Goal: Information Seeking & Learning: Check status

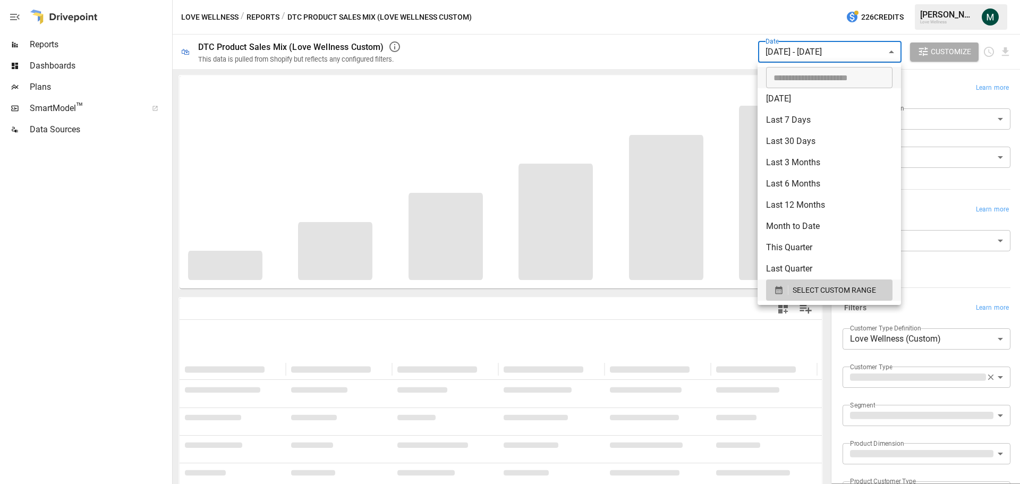
click at [834, 0] on body "**********" at bounding box center [510, 0] width 1020 height 0
click at [804, 286] on span "SELECT CUSTOM RANGE" at bounding box center [834, 290] width 83 height 13
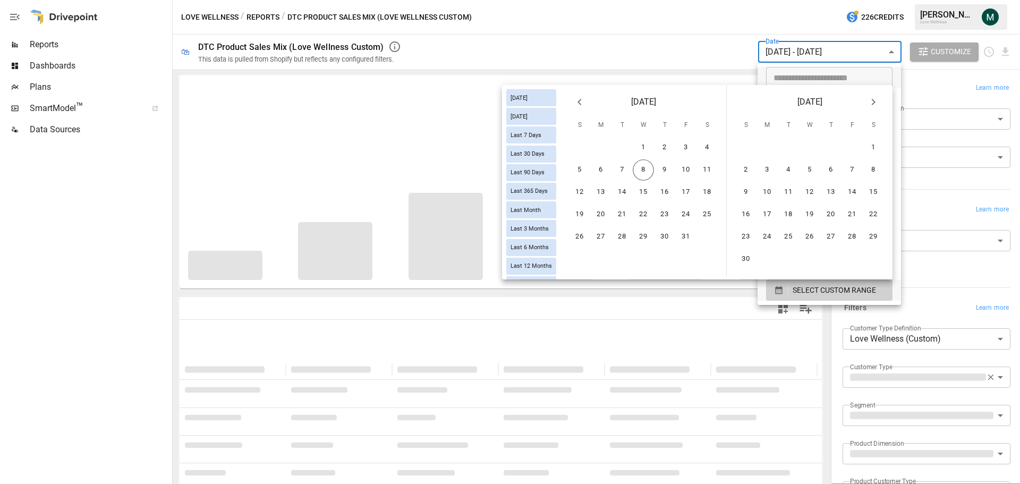
click at [581, 108] on icon "Previous month" at bounding box center [579, 102] width 13 height 13
click at [620, 146] on button "1" at bounding box center [622, 147] width 21 height 21
click at [877, 102] on icon "Next month" at bounding box center [873, 102] width 13 height 13
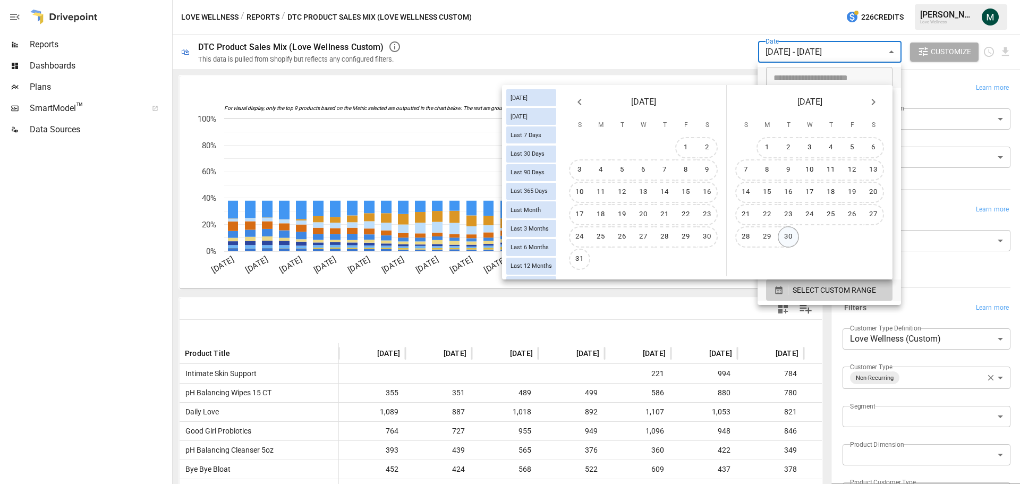
click at [792, 240] on button "30" at bounding box center [788, 236] width 21 height 21
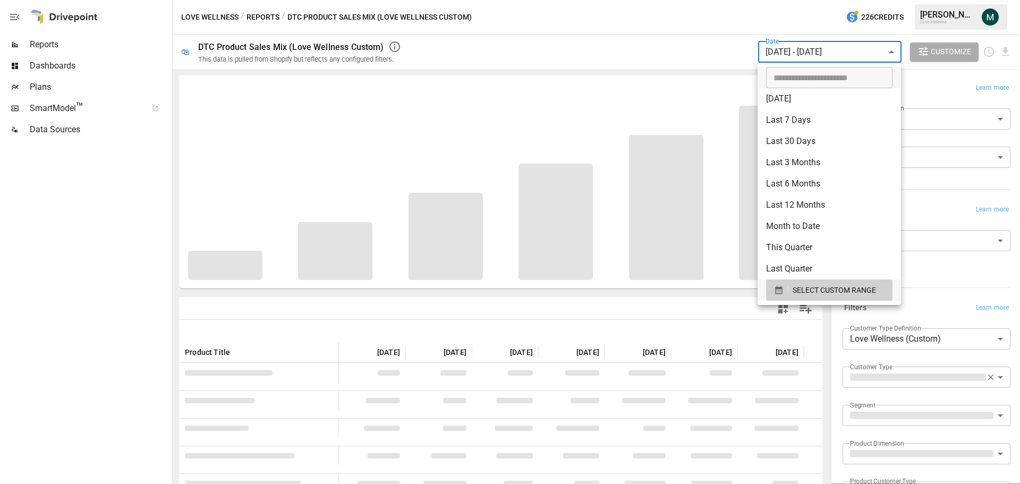
click at [633, 29] on div at bounding box center [510, 242] width 1020 height 484
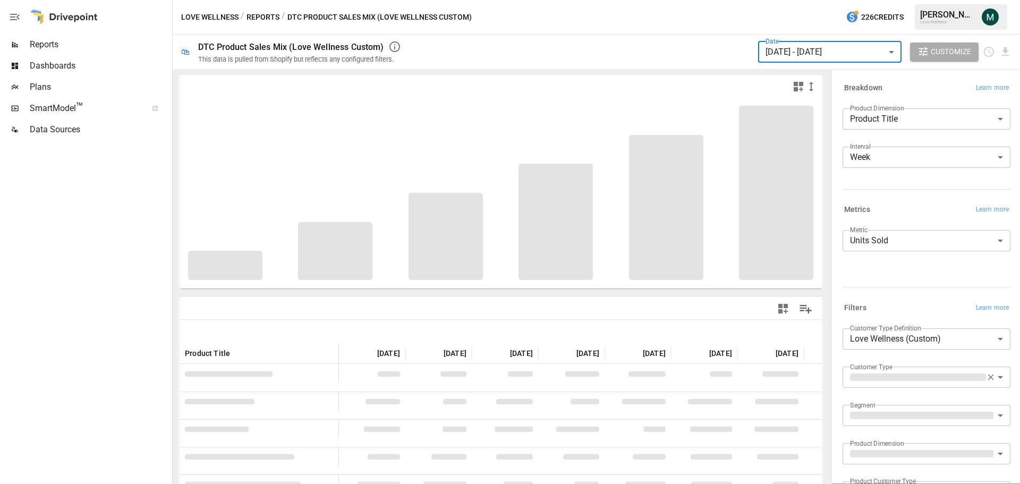
click at [931, 0] on body "Reports Dashboards Plans SmartModel ™ Data Sources Love Wellness / Reports / DT…" at bounding box center [510, 0] width 1020 height 0
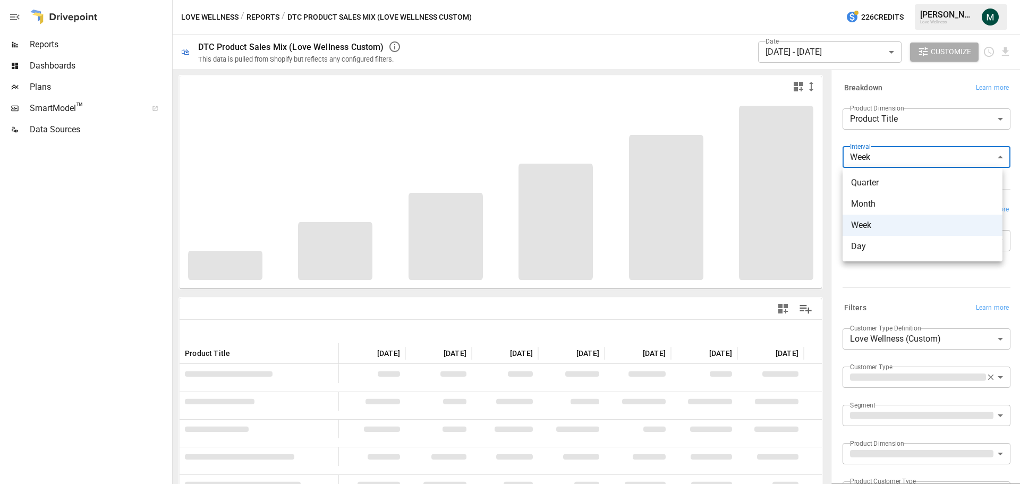
click at [671, 49] on div at bounding box center [510, 242] width 1020 height 484
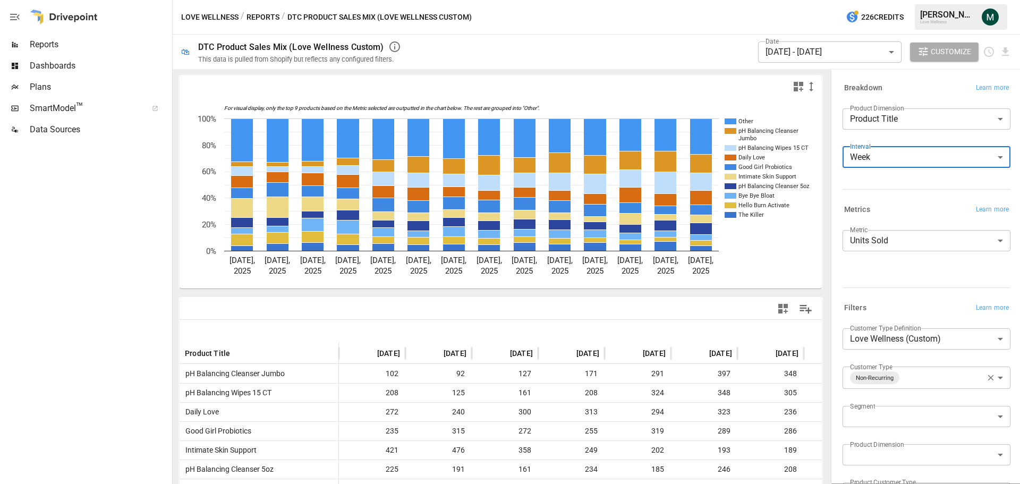
click at [897, 168] on div "Interval Week **** ​" at bounding box center [927, 162] width 168 height 30
click at [895, 0] on body "Reports Dashboards Plans SmartModel ™ Data Sources Love Wellness / Reports / DT…" at bounding box center [510, 0] width 1020 height 0
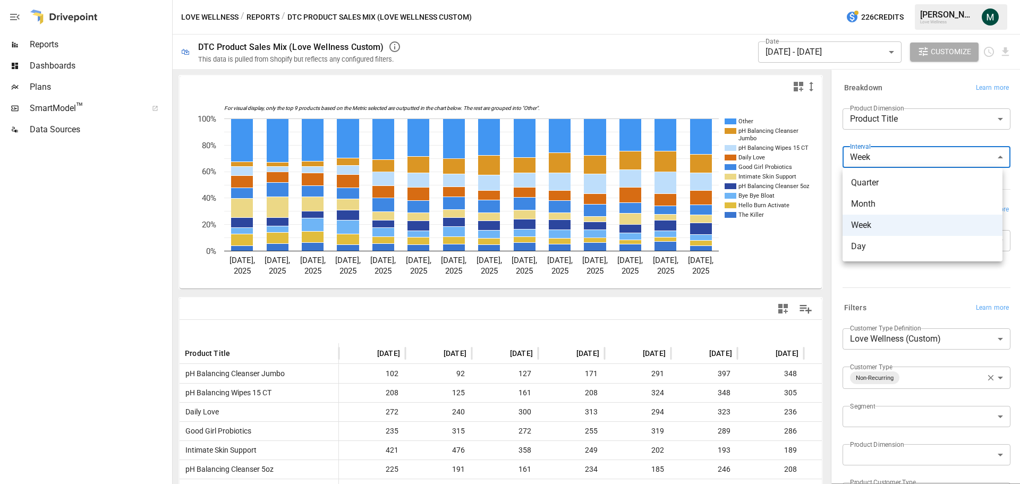
click at [894, 207] on span "Month" at bounding box center [922, 204] width 143 height 13
type input "*****"
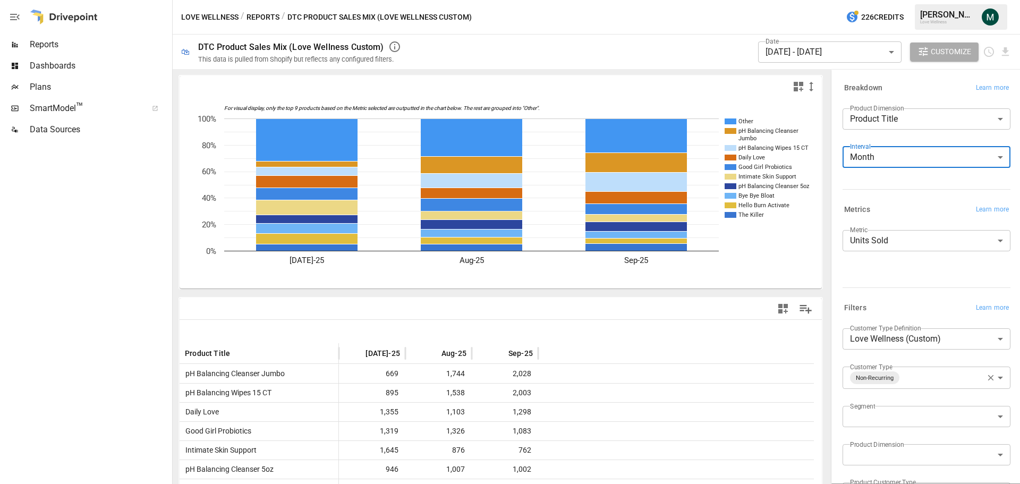
click at [921, 0] on body "Reports Dashboards Plans SmartModel ™ Data Sources Love Wellness / Reports / DT…" at bounding box center [510, 0] width 1020 height 0
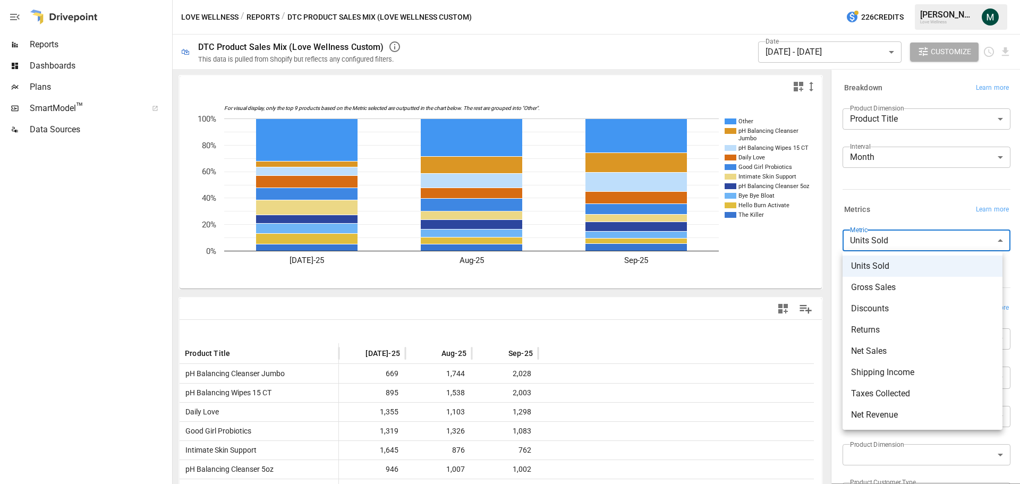
click at [897, 348] on span "Net Sales" at bounding box center [922, 351] width 143 height 13
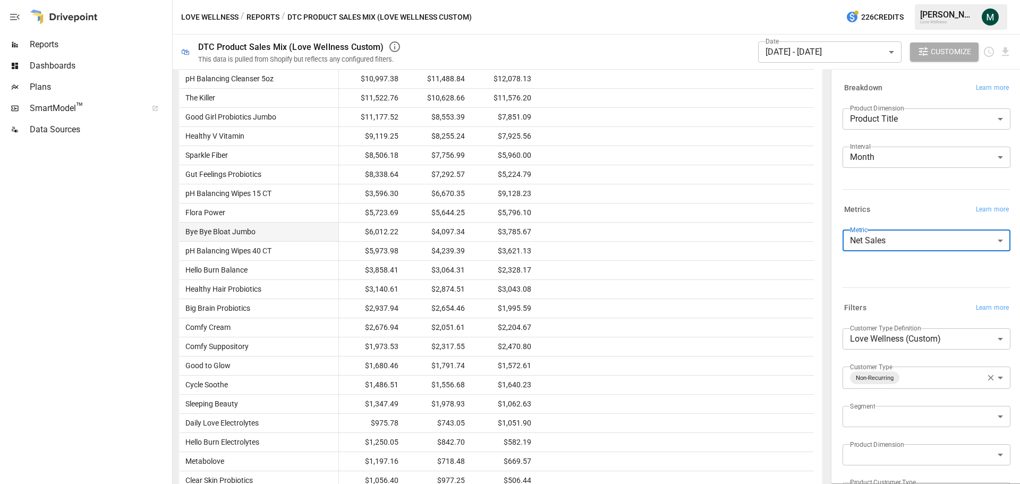
scroll to position [425, 0]
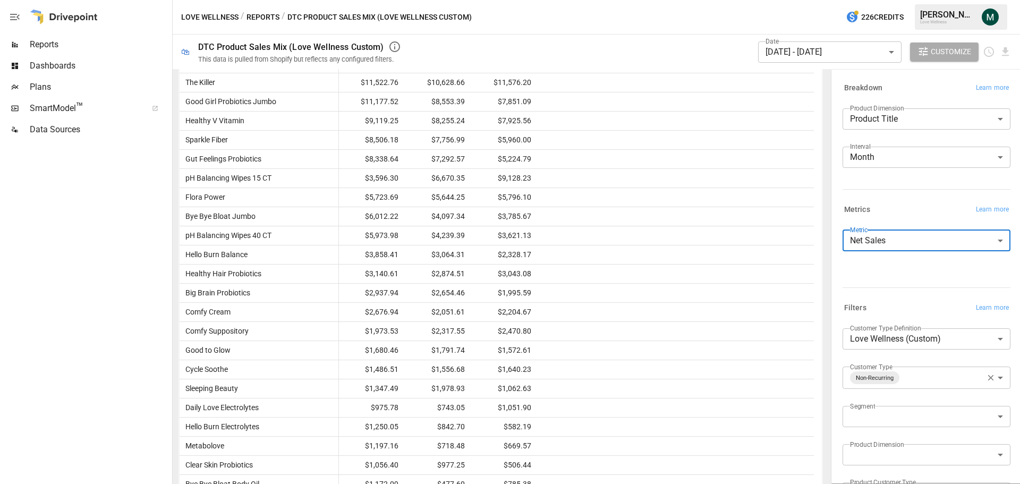
click at [891, 0] on body "Reports Dashboards Plans SmartModel ™ Data Sources Love Wellness / Reports / DT…" at bounding box center [510, 0] width 1020 height 0
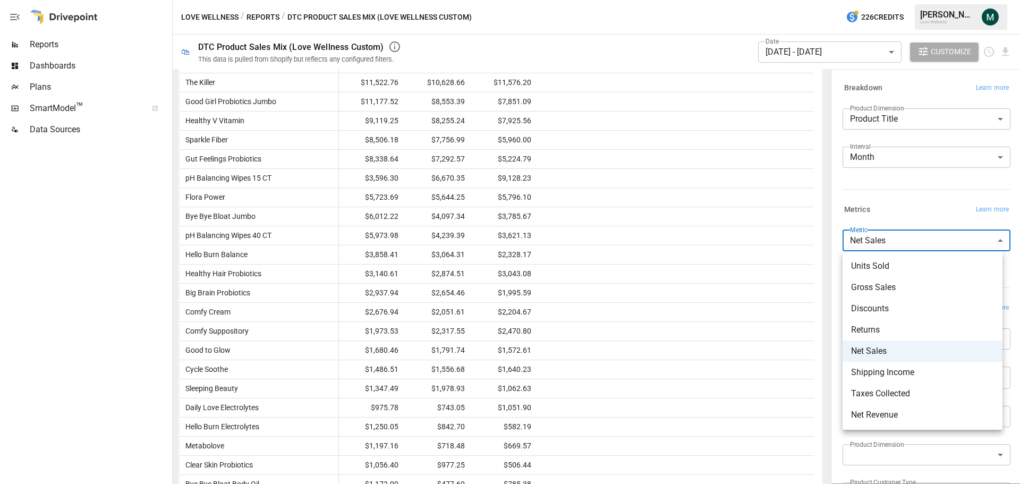
click at [888, 274] on li "Units Sold" at bounding box center [923, 266] width 160 height 21
type input "**********"
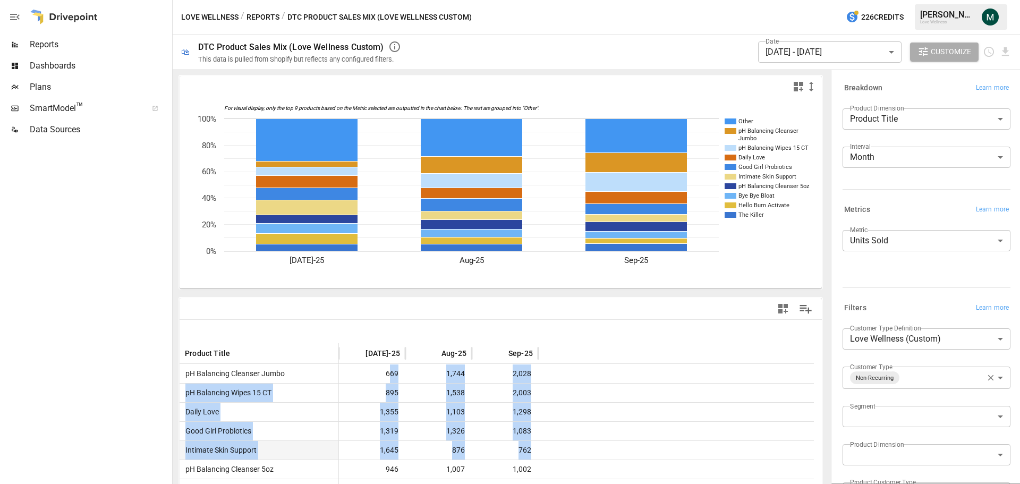
drag, startPoint x: 407, startPoint y: 376, endPoint x: 538, endPoint y: 452, distance: 150.4
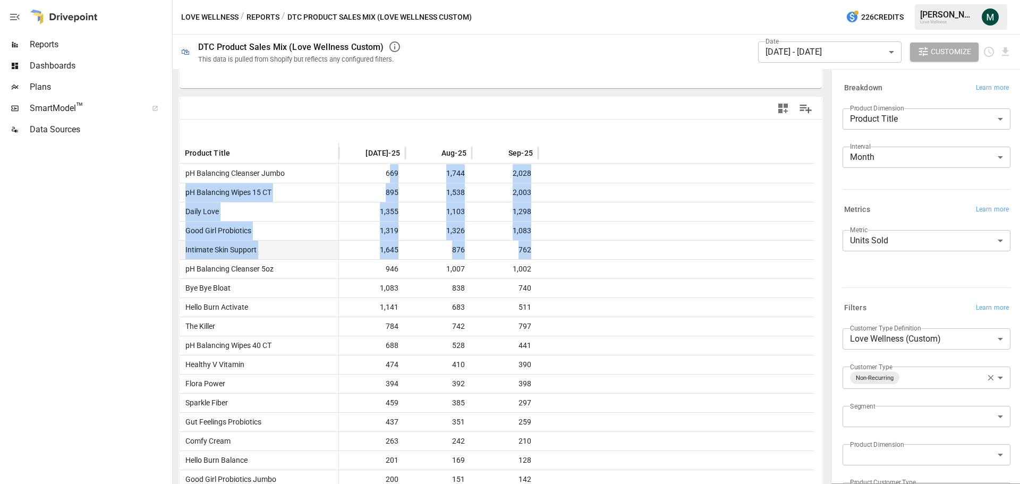
scroll to position [208, 0]
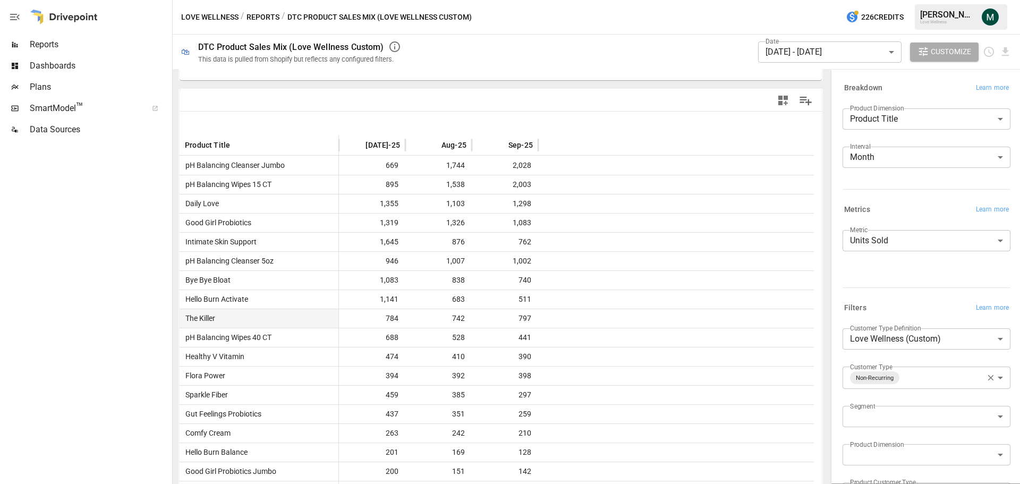
drag, startPoint x: 515, startPoint y: 319, endPoint x: 524, endPoint y: 319, distance: 9.0
click at [524, 319] on span "797" at bounding box center [505, 318] width 56 height 19
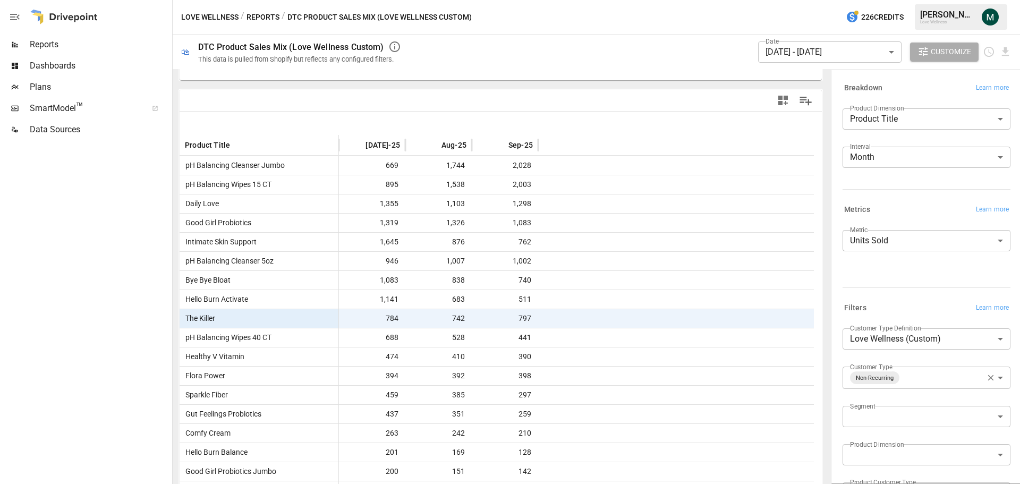
click at [573, 320] on div at bounding box center [676, 318] width 276 height 19
drag, startPoint x: 573, startPoint y: 320, endPoint x: 333, endPoint y: 313, distance: 240.2
click at [333, 313] on div "The Killer 784 742 797" at bounding box center [497, 318] width 634 height 19
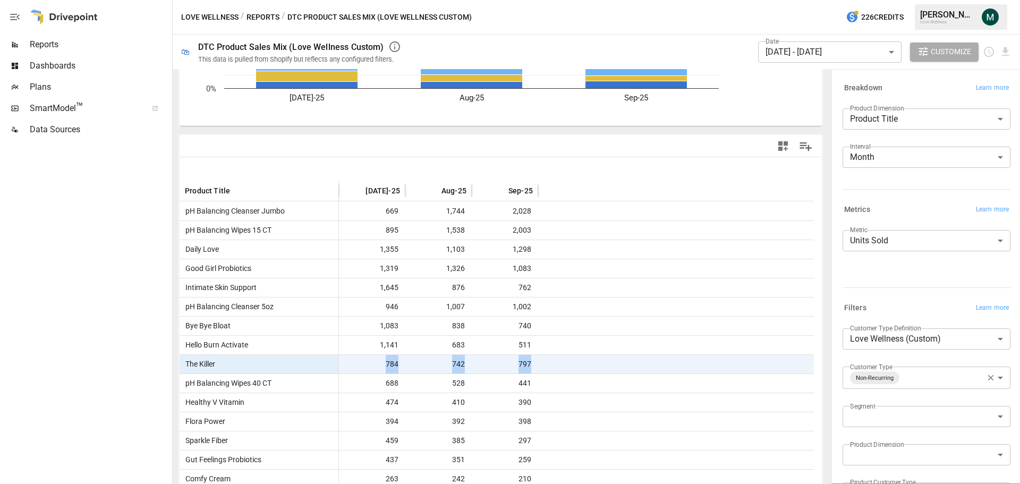
scroll to position [162, 0]
click at [854, 0] on body "Reports Dashboards Plans SmartModel ™ Data Sources Love Wellness / Reports / DT…" at bounding box center [510, 0] width 1020 height 0
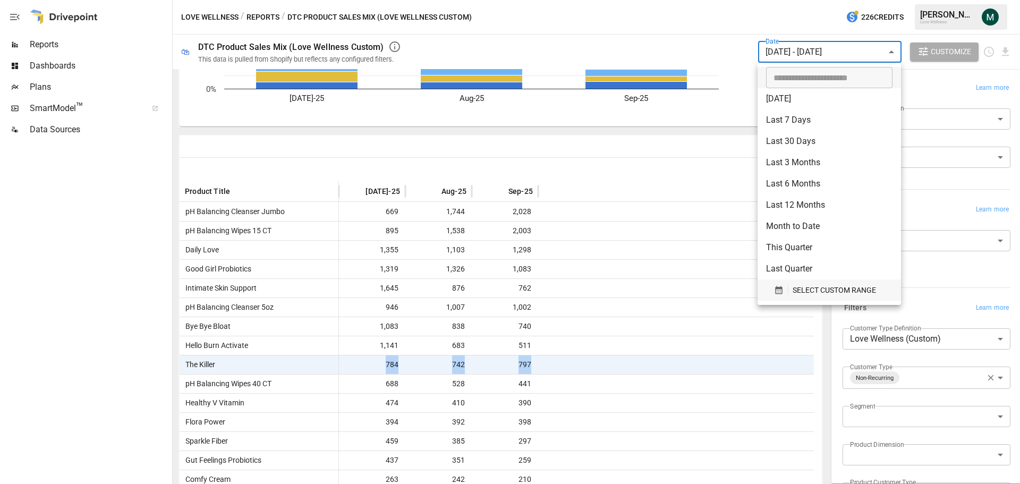
click at [812, 293] on span "SELECT CUSTOM RANGE" at bounding box center [834, 290] width 83 height 13
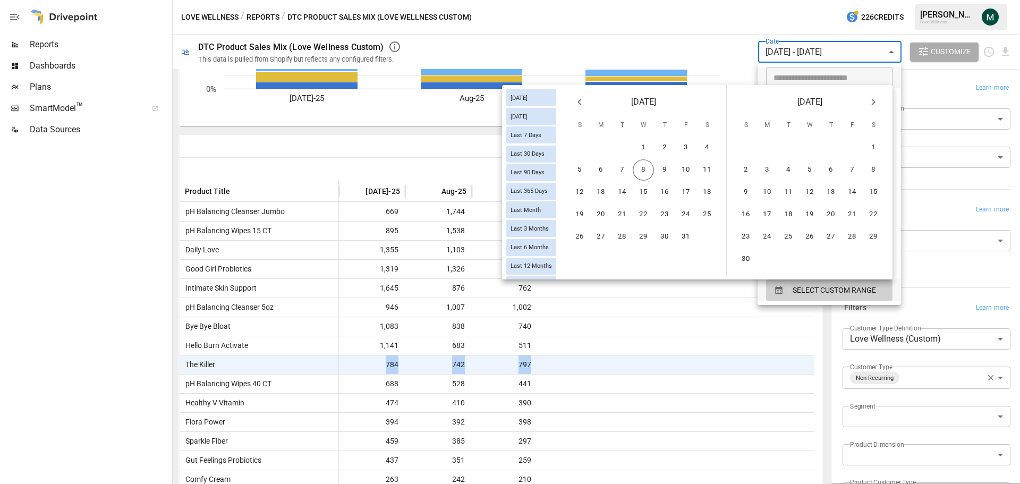
click at [575, 100] on icon "Previous month" at bounding box center [579, 102] width 13 height 13
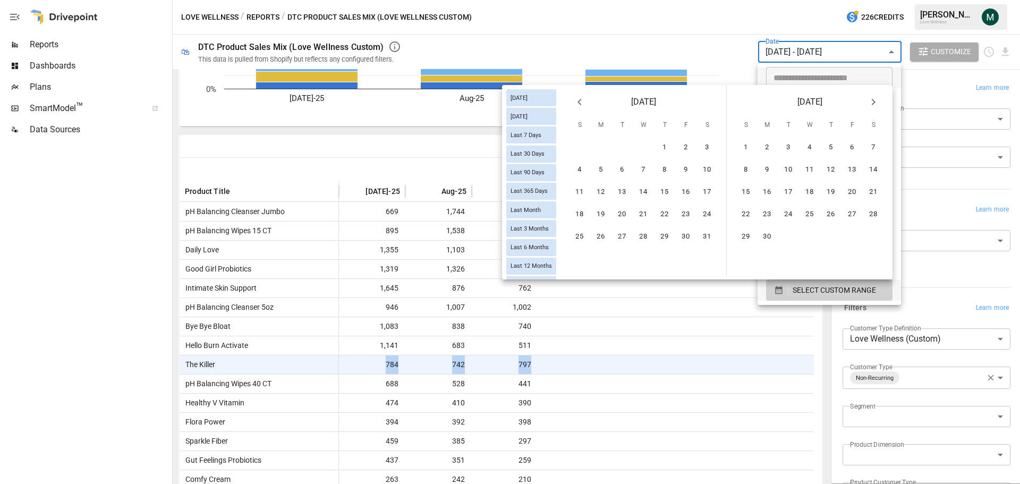
click at [575, 100] on icon "Previous month" at bounding box center [579, 102] width 13 height 13
click at [573, 103] on icon "Previous month" at bounding box center [579, 102] width 13 height 13
click at [703, 145] on button "1" at bounding box center [707, 147] width 21 height 21
click at [874, 104] on icon "Next month" at bounding box center [873, 102] width 13 height 13
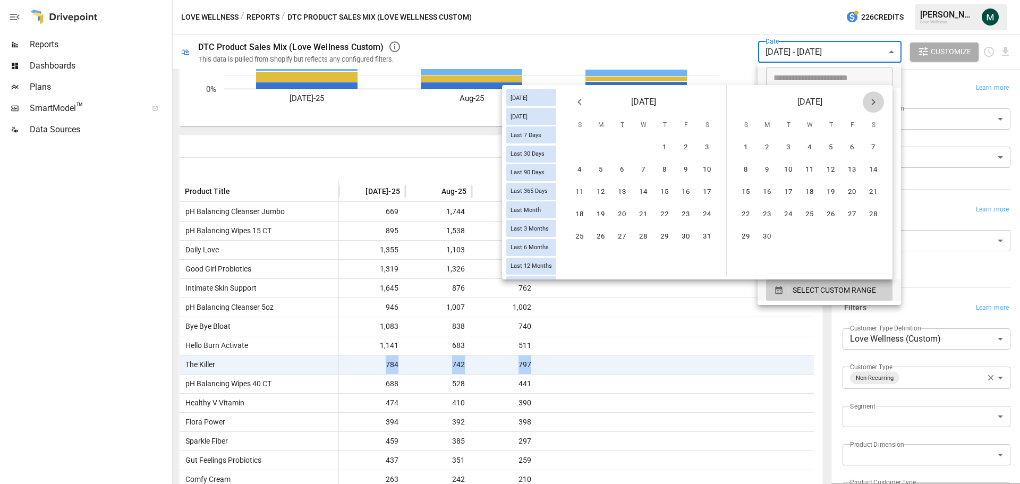
click at [874, 104] on icon "Next month" at bounding box center [873, 102] width 13 height 13
click at [784, 243] on button "30" at bounding box center [788, 236] width 21 height 21
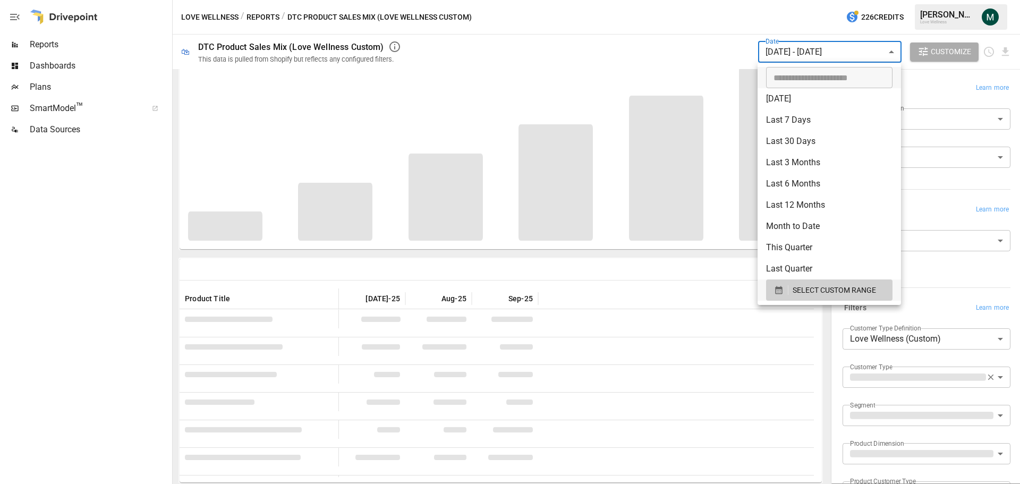
scroll to position [39, 0]
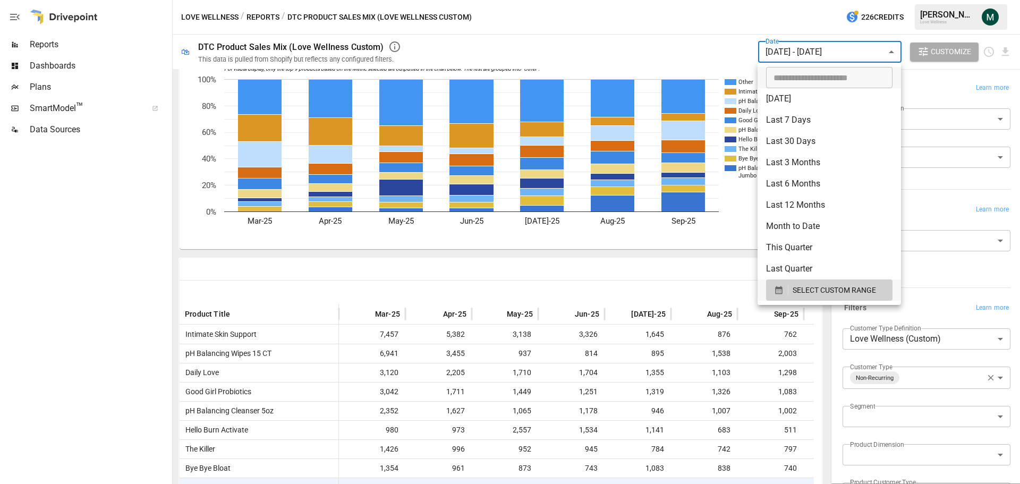
drag, startPoint x: 385, startPoint y: 337, endPoint x: 408, endPoint y: 335, distance: 23.5
click at [408, 335] on div at bounding box center [510, 242] width 1020 height 484
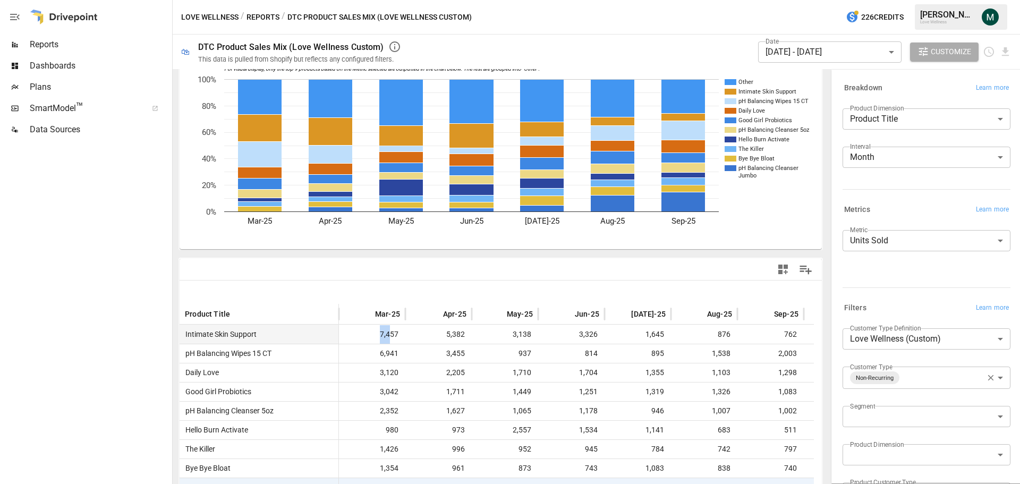
drag, startPoint x: 371, startPoint y: 333, endPoint x: 390, endPoint y: 342, distance: 20.7
click at [390, 342] on span "7,457" at bounding box center [372, 334] width 56 height 19
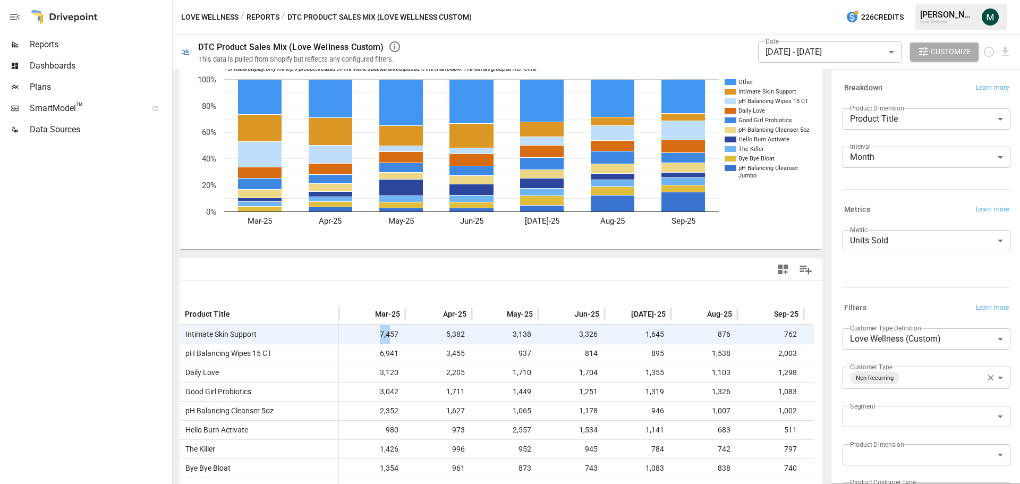
click at [810, 0] on body "Reports Dashboards Plans SmartModel ™ Data Sources Love Wellness / Reports / DT…" at bounding box center [510, 0] width 1020 height 0
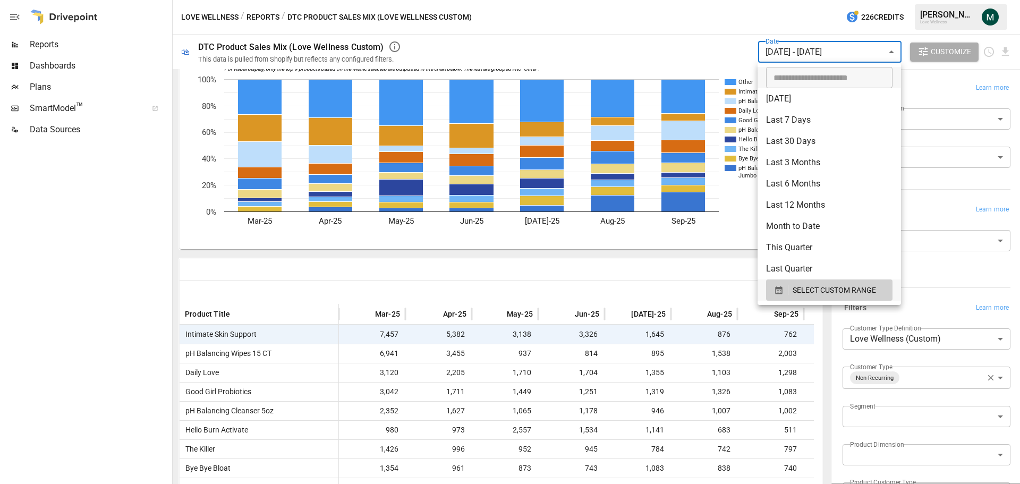
click at [685, 287] on div at bounding box center [510, 242] width 1020 height 484
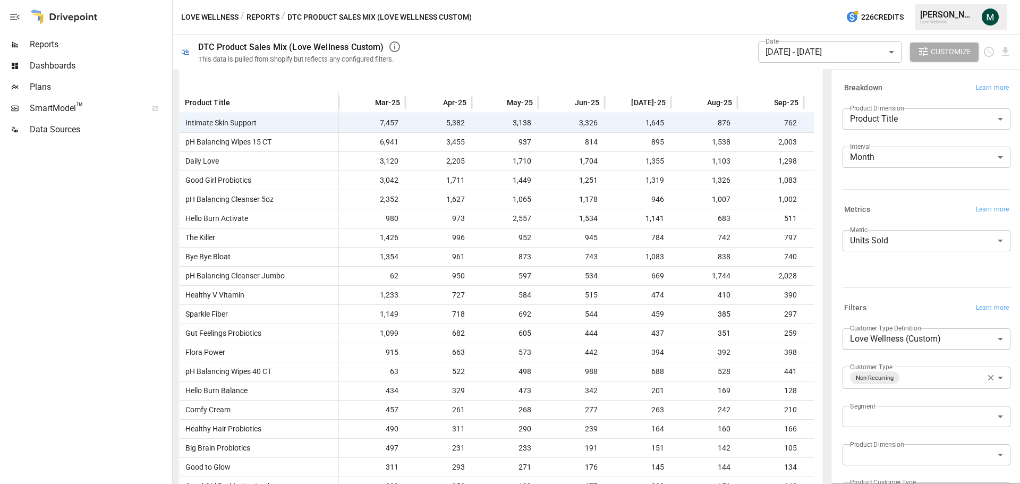
scroll to position [0, 0]
